Goal: Information Seeking & Learning: Learn about a topic

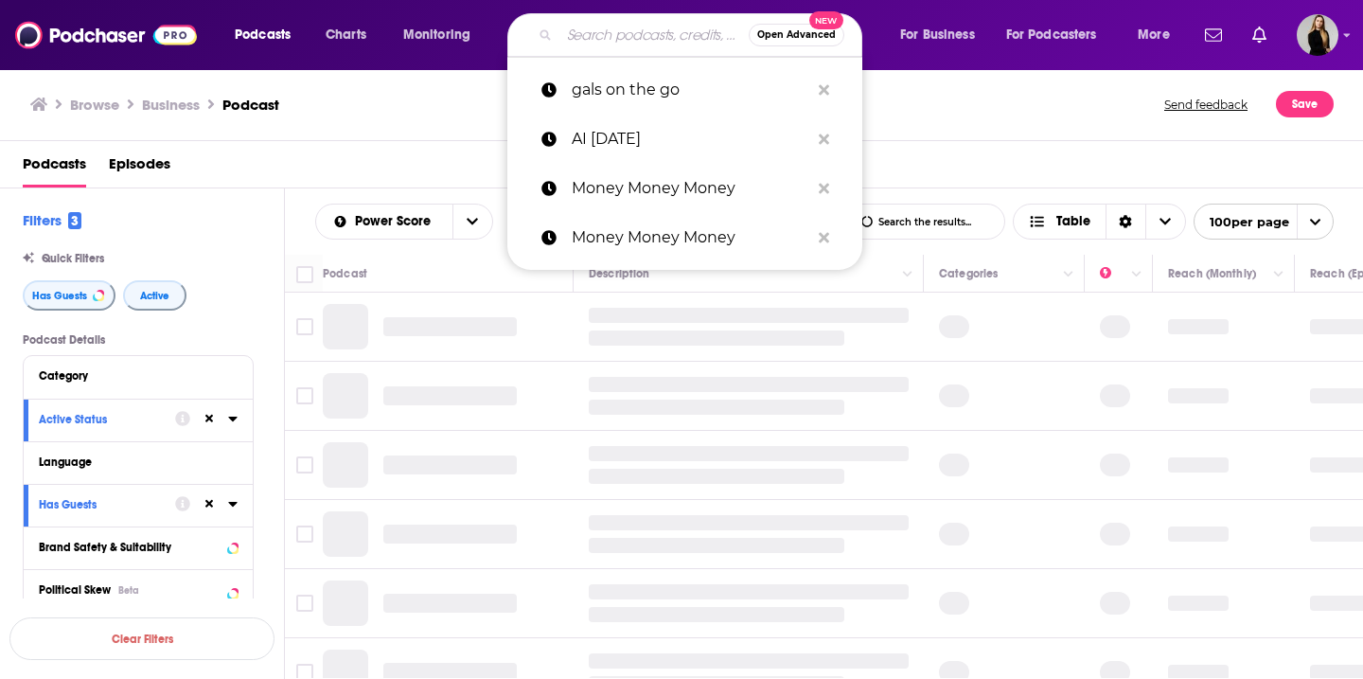
click at [594, 42] on input "Search podcasts, credits, & more..." at bounding box center [654, 35] width 189 height 30
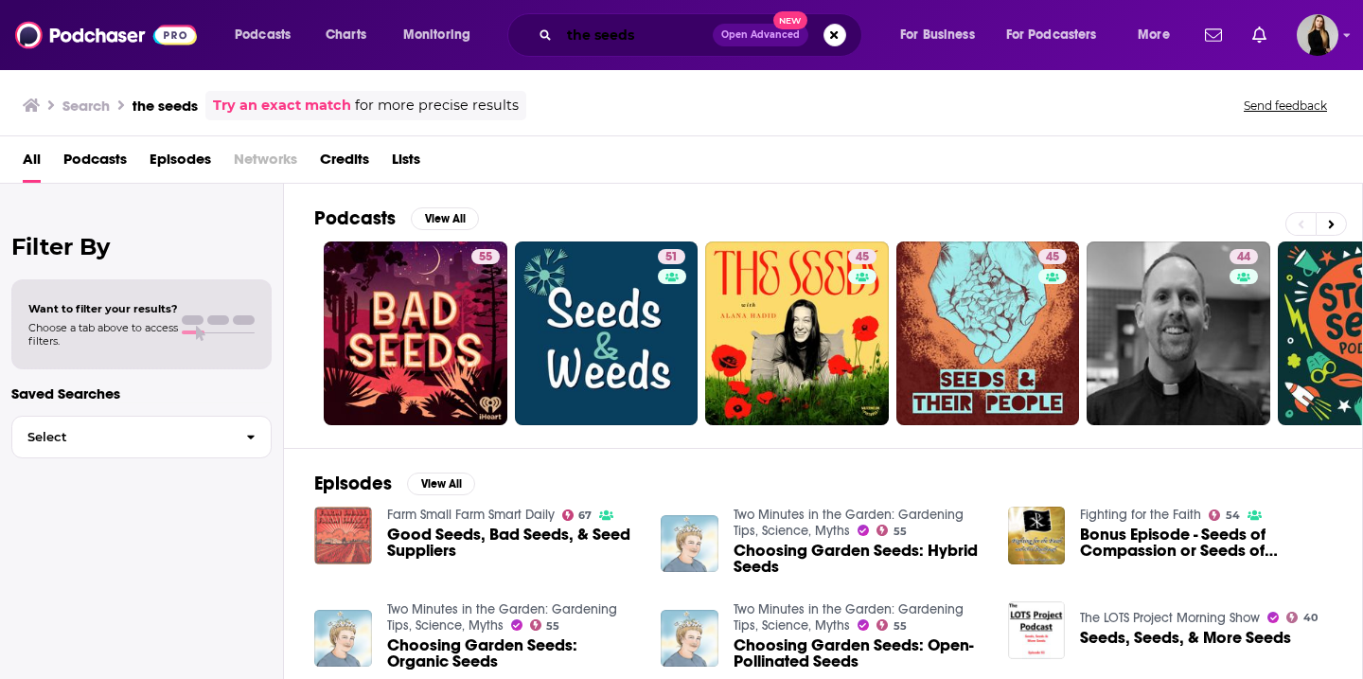
click at [647, 42] on input "the seeds" at bounding box center [636, 35] width 153 height 30
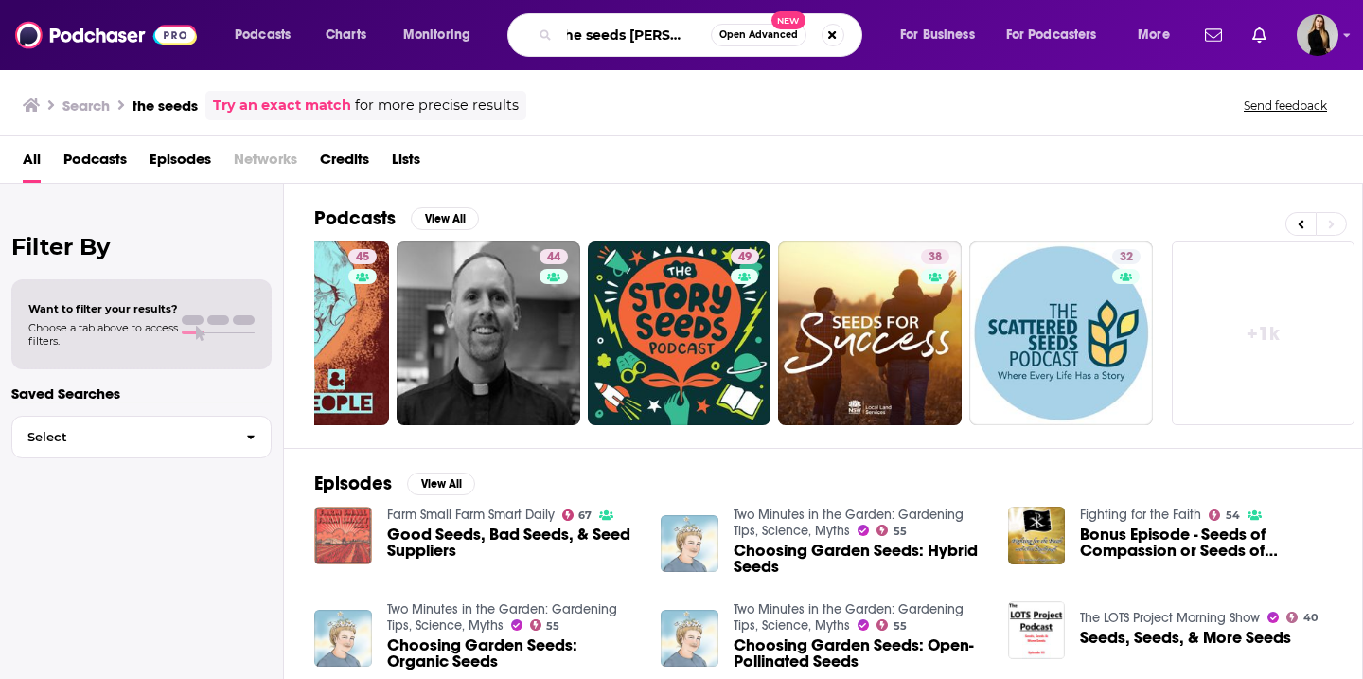
scroll to position [0, 17]
type input "the seeds [PERSON_NAME]"
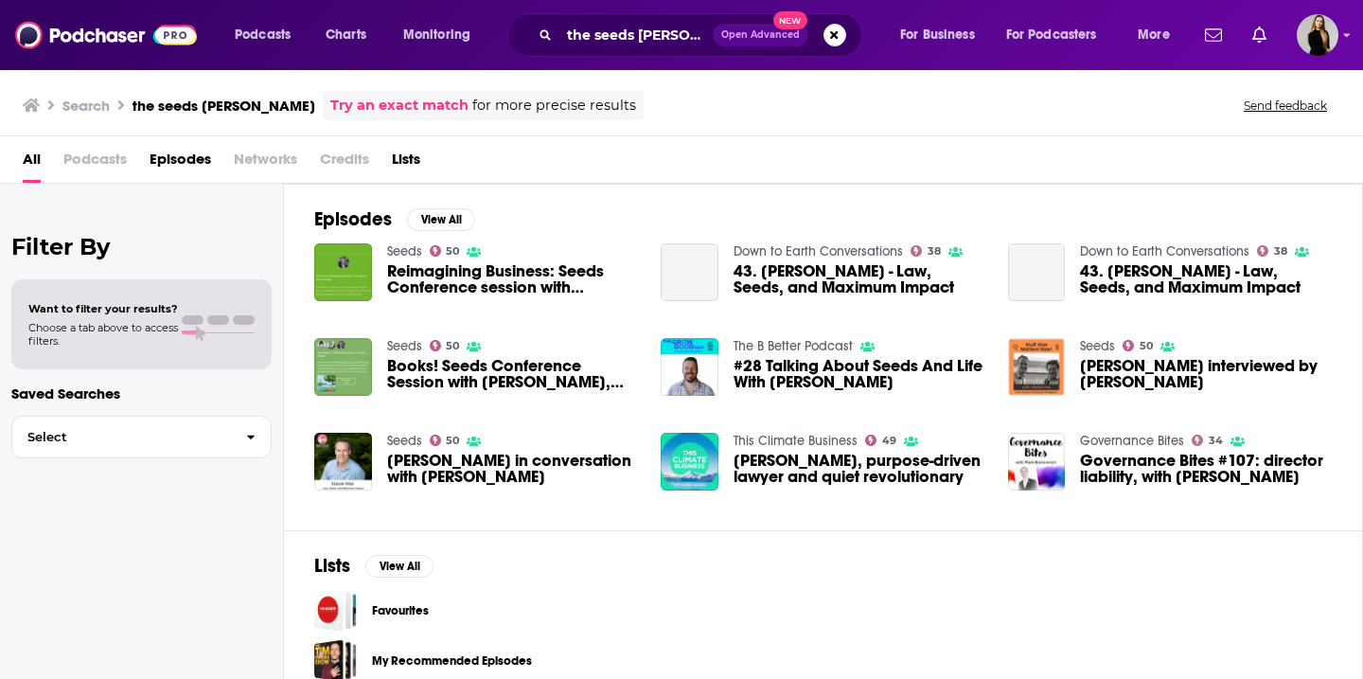
click at [457, 472] on span "[PERSON_NAME] in conversation with [PERSON_NAME]" at bounding box center [513, 469] width 252 height 32
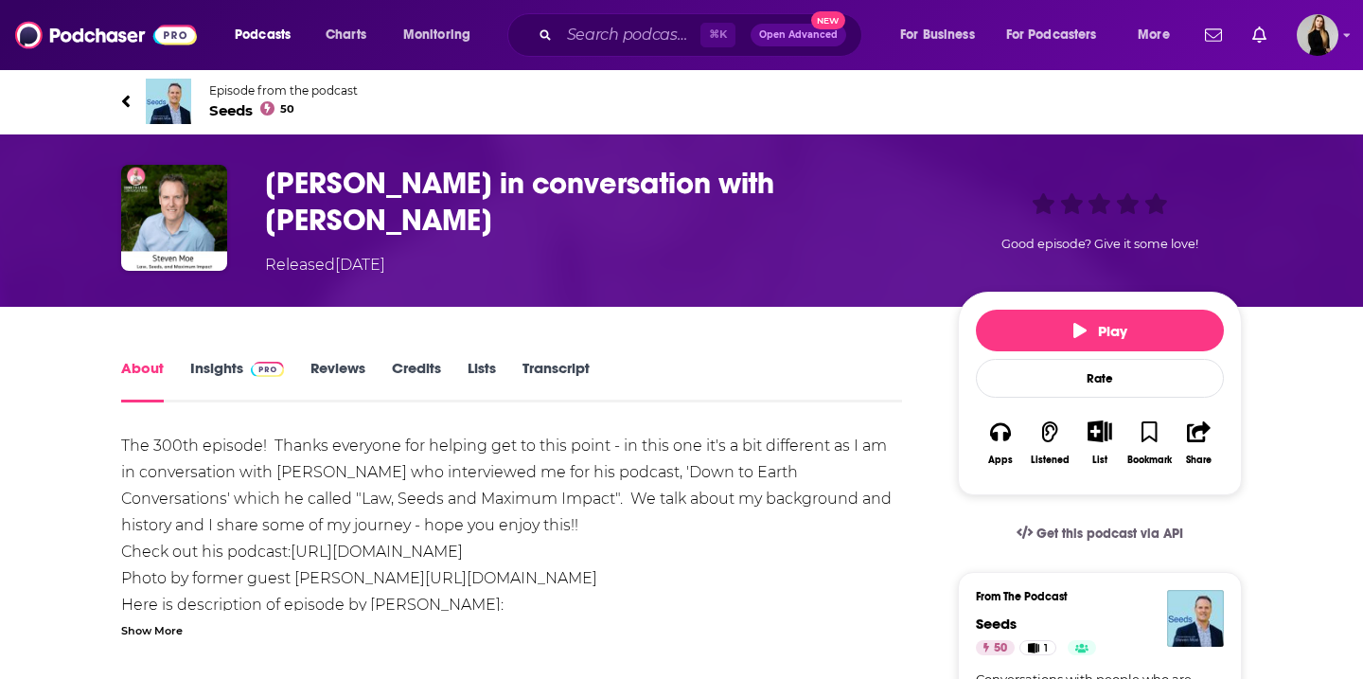
click at [237, 104] on span "Seeds 50" at bounding box center [283, 110] width 149 height 18
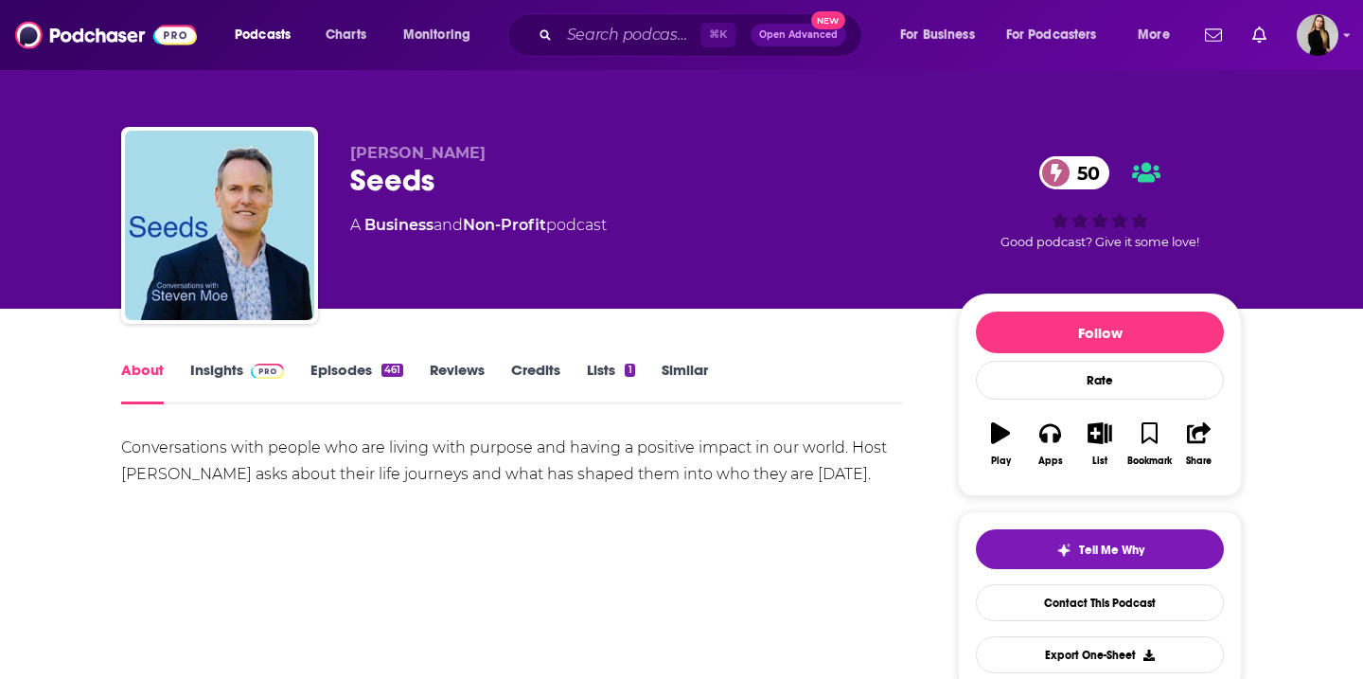
click at [214, 364] on link "Insights" at bounding box center [237, 383] width 94 height 44
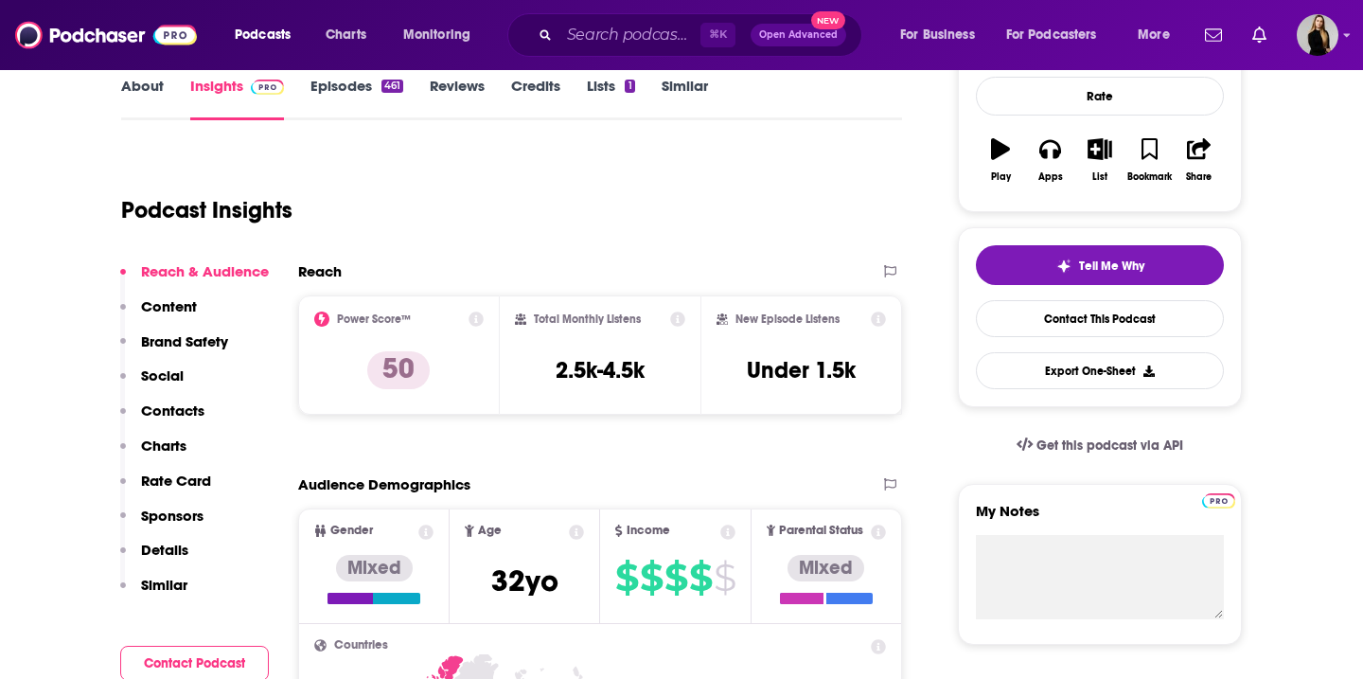
scroll to position [228, 0]
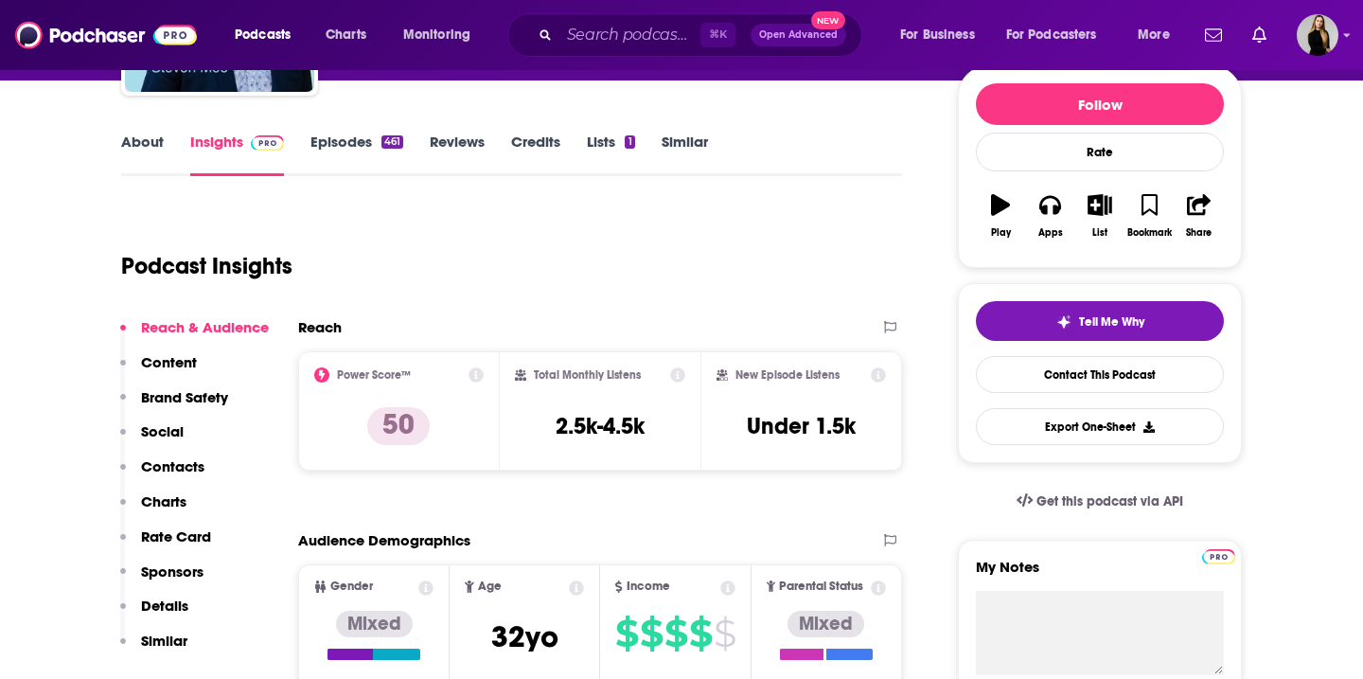
click at [375, 133] on link "Episodes 461" at bounding box center [357, 155] width 93 height 44
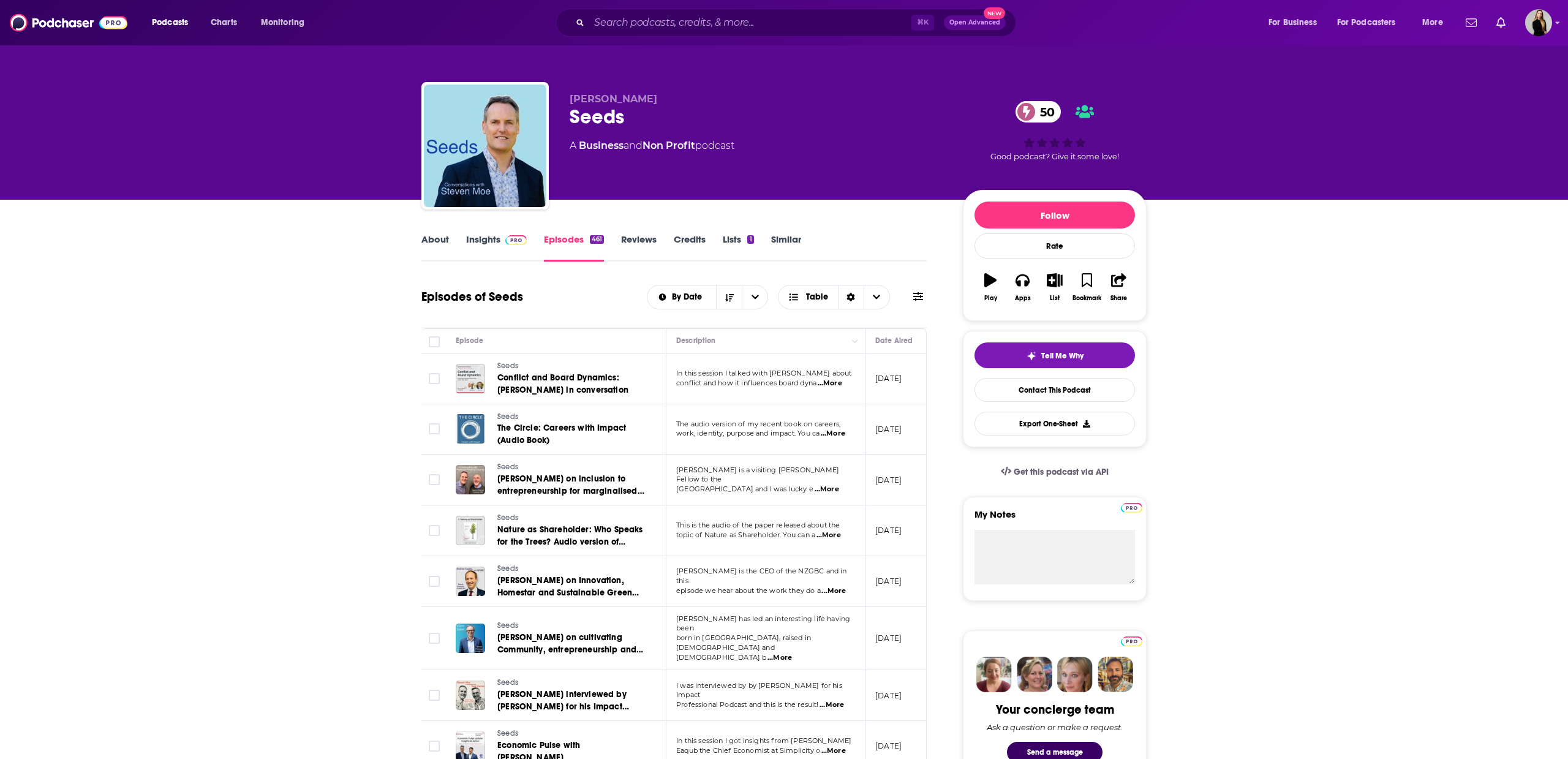
click at [439, 241] on link "About" at bounding box center [435, 248] width 28 height 28
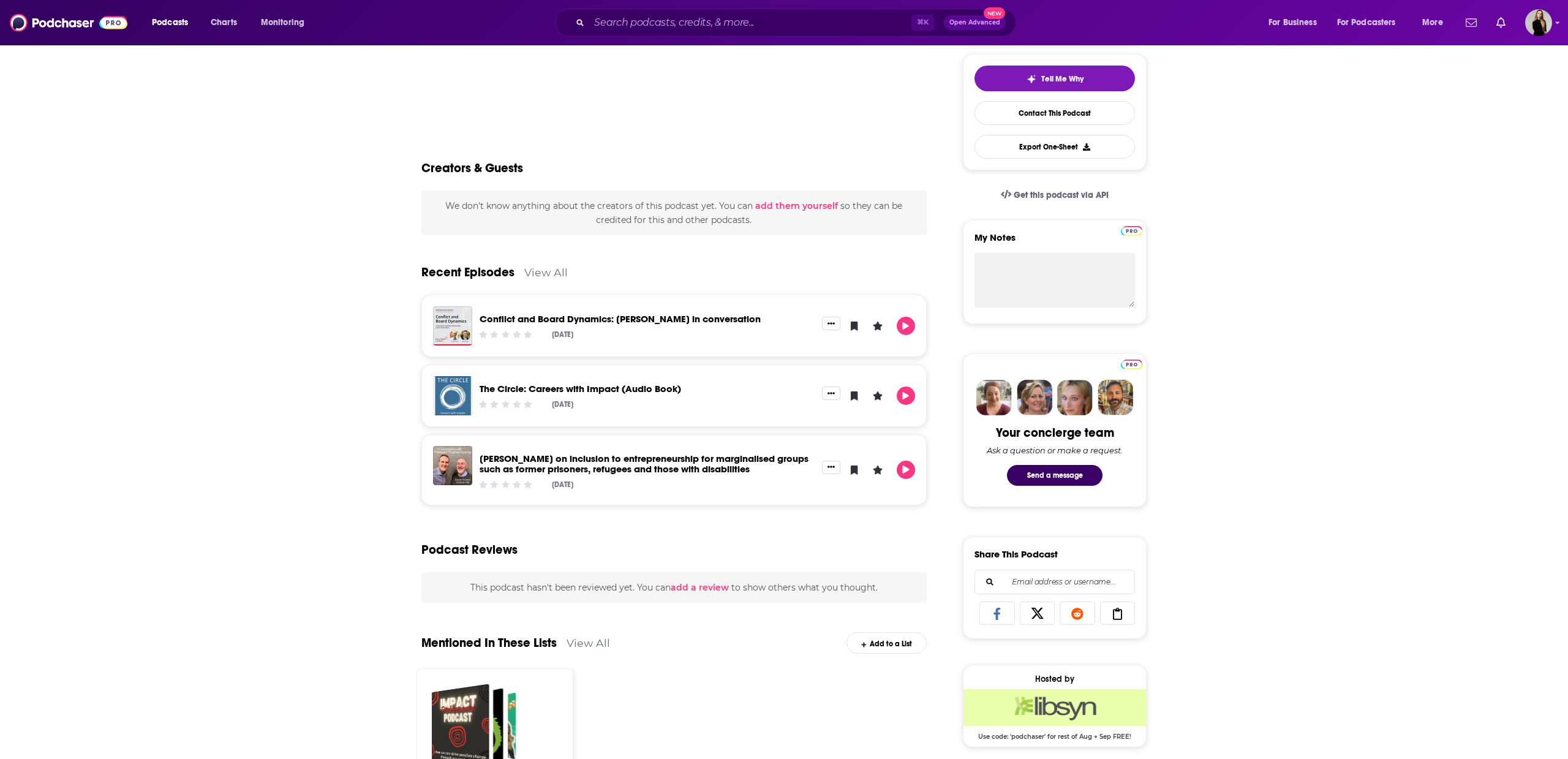
scroll to position [284, 0]
